Goal: Find specific page/section: Find specific page/section

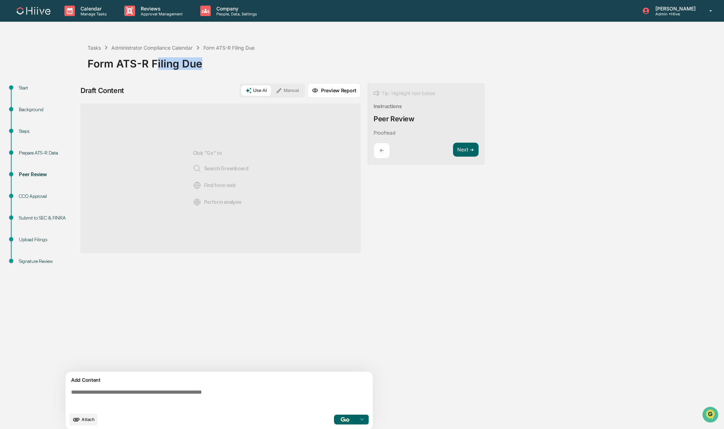
drag, startPoint x: 157, startPoint y: 62, endPoint x: 208, endPoint y: 65, distance: 50.4
click at [208, 65] on div "Form ATS-R Filing Due" at bounding box center [403, 61] width 633 height 18
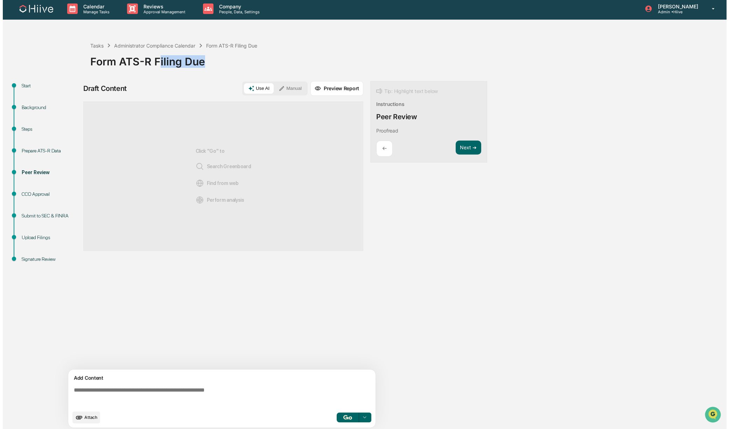
scroll to position [5, 0]
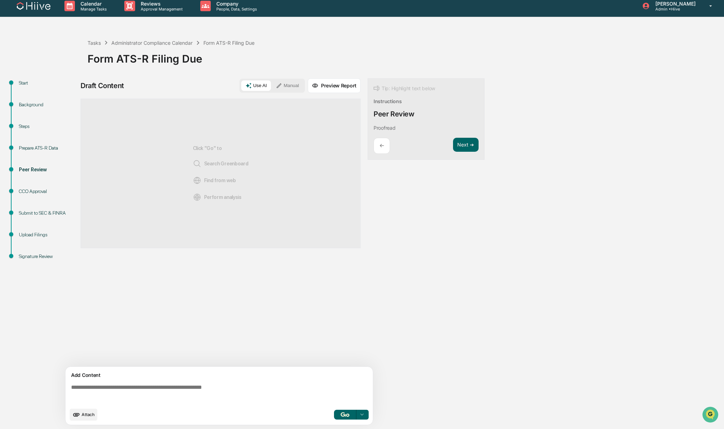
click at [210, 164] on span "Search Greenboard" at bounding box center [221, 164] width 56 height 8
click at [215, 164] on span "Search Greenboard" at bounding box center [221, 164] width 56 height 8
drag, startPoint x: 87, startPoint y: 389, endPoint x: 208, endPoint y: 389, distance: 120.4
click at [208, 389] on textarea "To enrich screen reader interactions, please activate Accessibility in Grammarl…" at bounding box center [220, 394] width 304 height 25
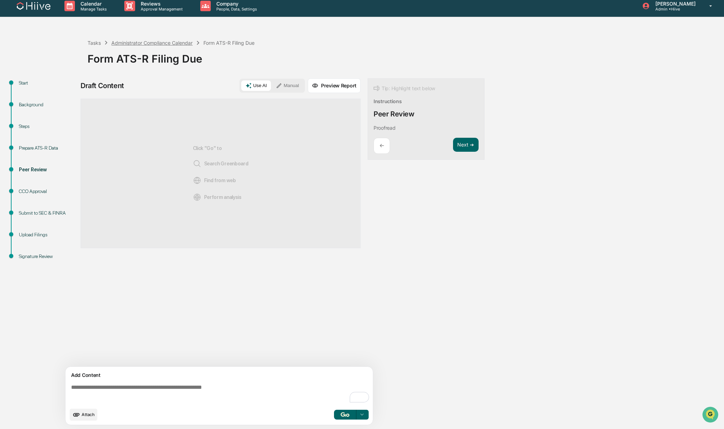
click at [154, 42] on div "Administrator Compliance Calendar" at bounding box center [151, 43] width 81 height 6
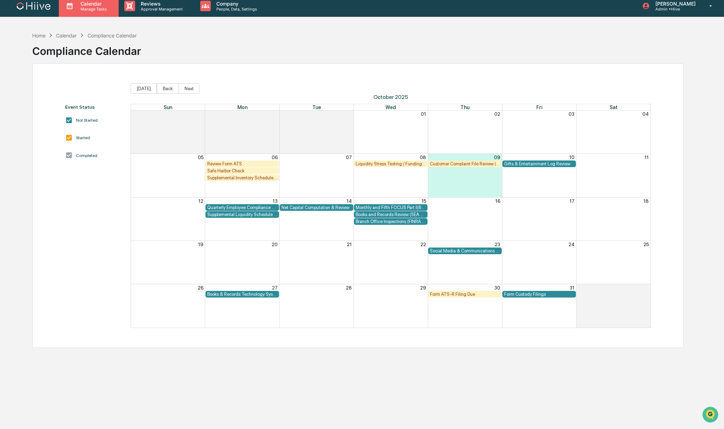
click at [82, 5] on p "Calendar" at bounding box center [92, 4] width 35 height 6
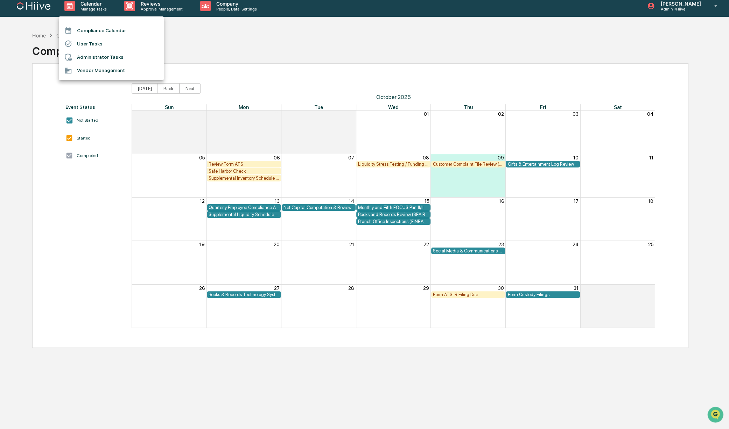
click at [103, 61] on li "Administrator Tasks" at bounding box center [111, 57] width 105 height 13
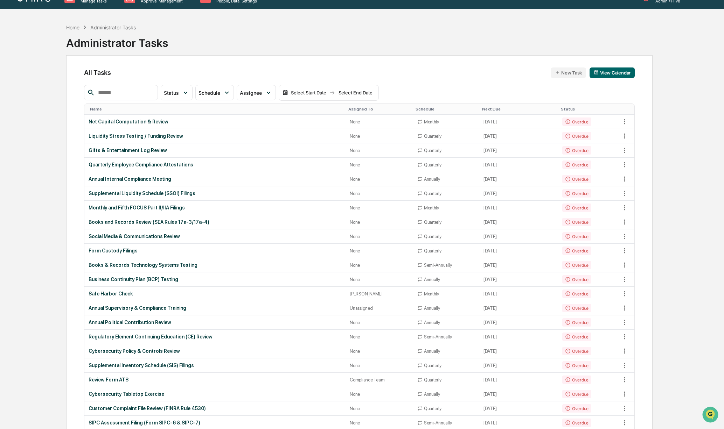
scroll to position [303, 0]
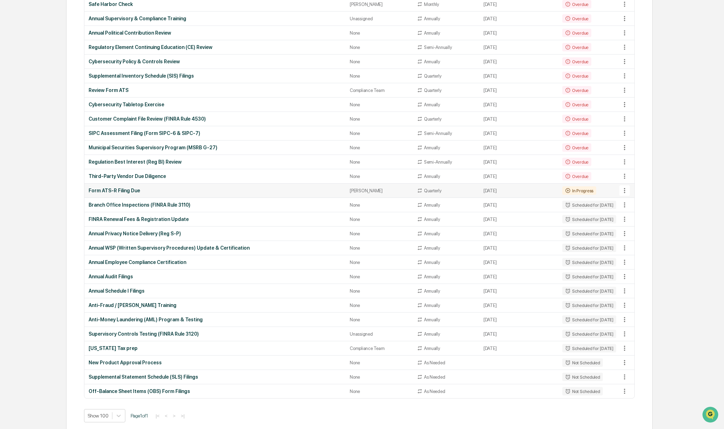
click at [156, 189] on div "Form ATS-R Filing Due" at bounding box center [215, 191] width 253 height 6
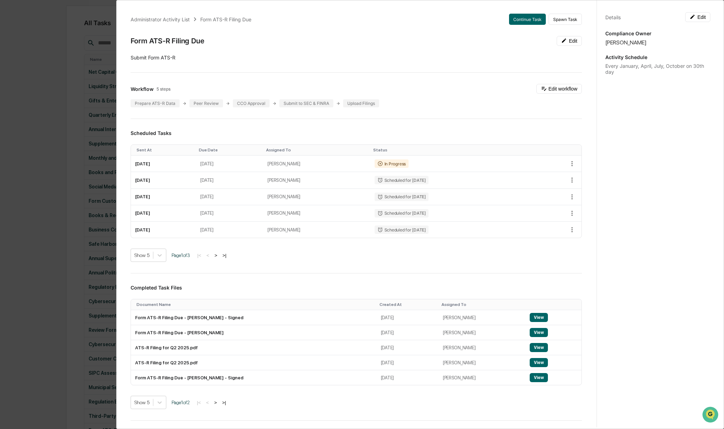
scroll to position [42, 0]
click at [431, 91] on button "Edit workflow" at bounding box center [558, 89] width 45 height 10
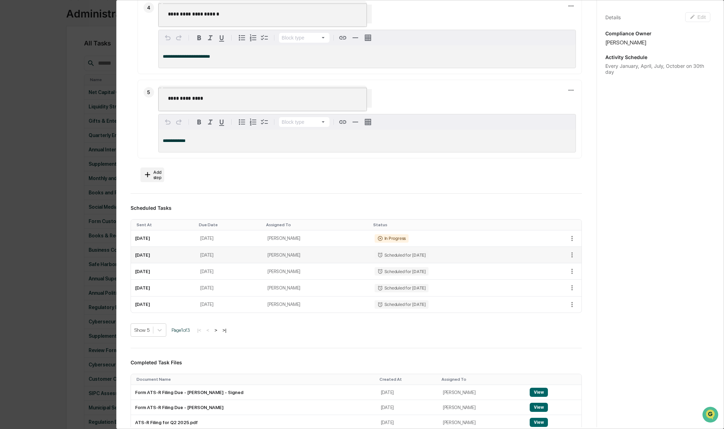
scroll to position [0, 0]
